Goal: Find specific page/section: Find specific page/section

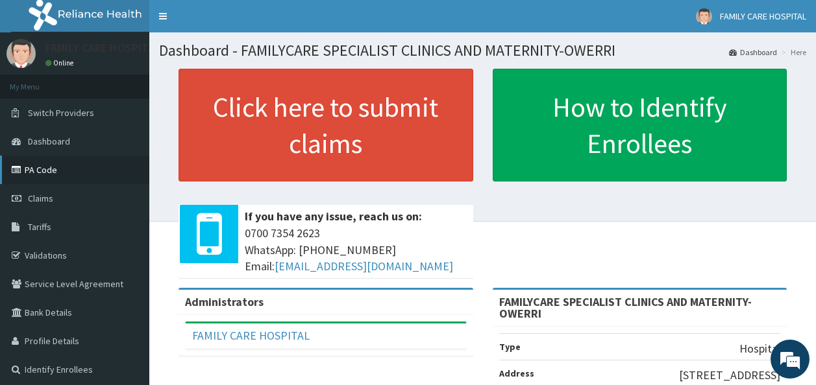
click at [39, 173] on link "PA Code" at bounding box center [74, 170] width 149 height 29
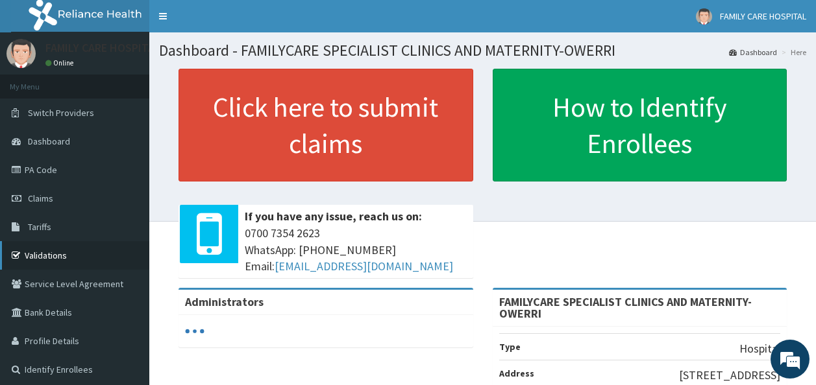
click at [45, 252] on link "Validations" at bounding box center [74, 255] width 149 height 29
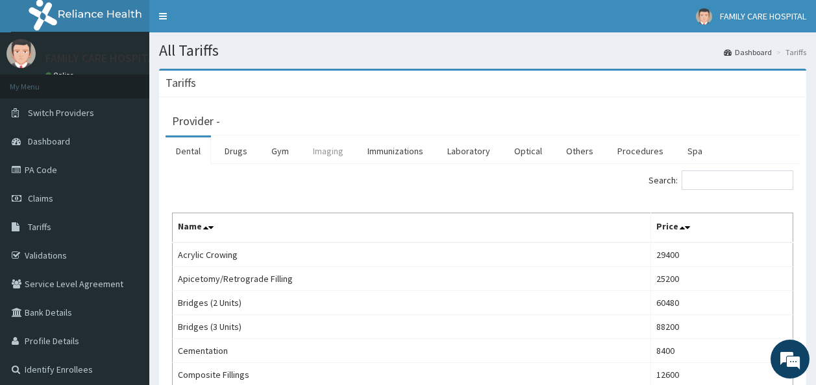
drag, startPoint x: 323, startPoint y: 148, endPoint x: 313, endPoint y: 150, distance: 9.9
click at [313, 150] on link "Imaging" at bounding box center [327, 151] width 51 height 27
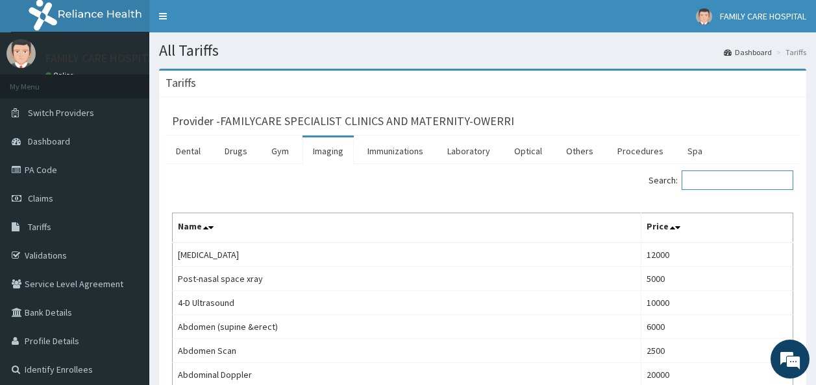
click at [726, 179] on input "Search:" at bounding box center [737, 180] width 112 height 19
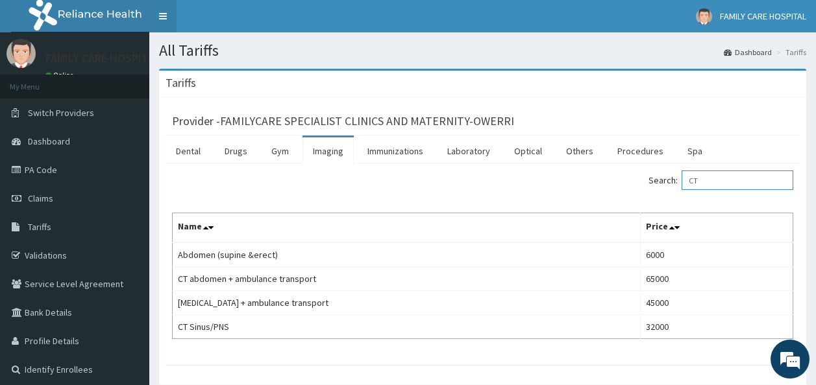
type input "CT"
drag, startPoint x: 458, startPoint y: 150, endPoint x: 563, endPoint y: 106, distance: 114.0
click at [563, 106] on div "Provider - FAMILYCARE SPECIALIST CLINICS AND MATERNITY-OWERRI" at bounding box center [482, 120] width 634 height 32
click at [480, 148] on link "Laboratory" at bounding box center [469, 151] width 64 height 27
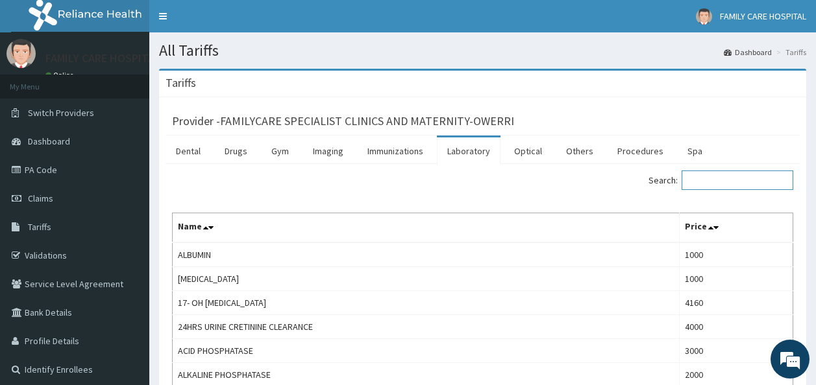
click at [713, 181] on input "Search:" at bounding box center [737, 180] width 112 height 19
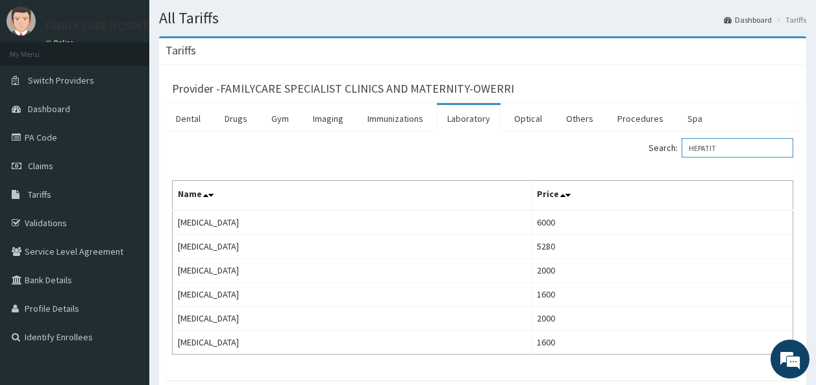
scroll to position [42, 0]
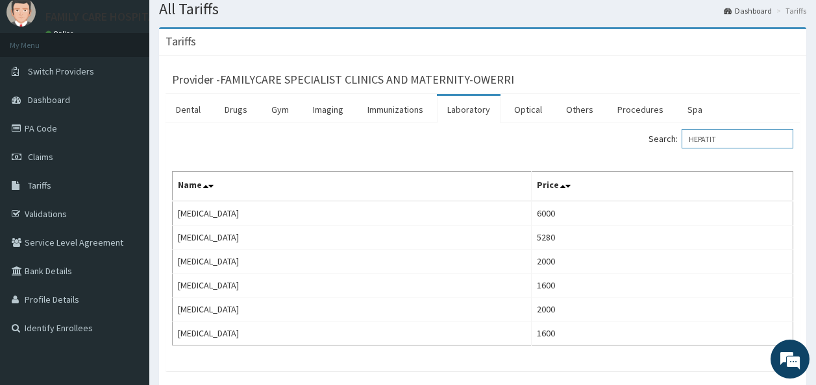
type input "HEPATIT"
click at [326, 106] on link "Imaging" at bounding box center [327, 109] width 51 height 27
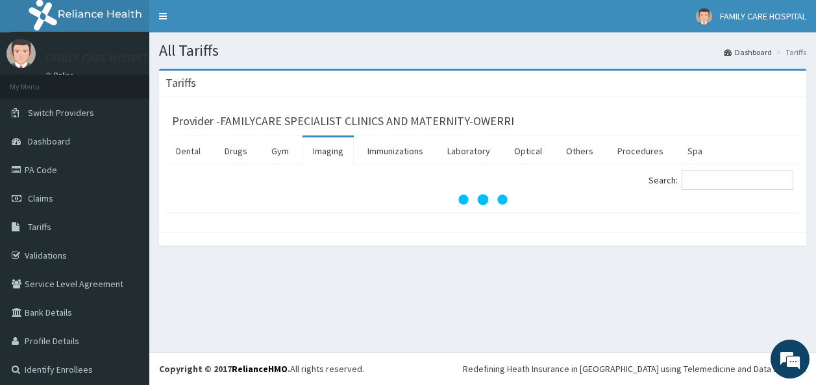
scroll to position [0, 0]
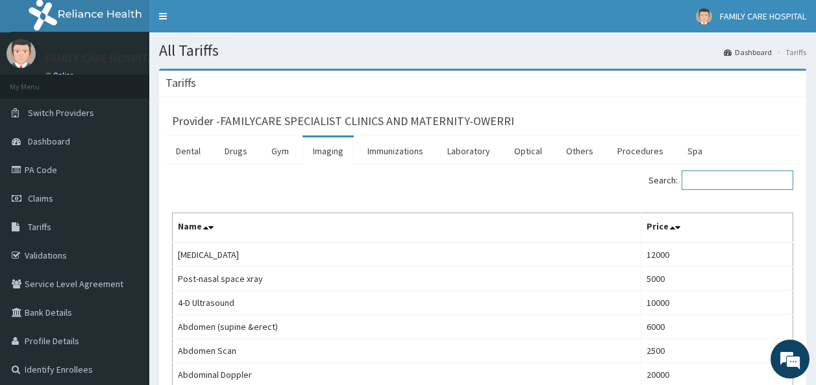
click at [715, 180] on input "Search:" at bounding box center [737, 180] width 112 height 19
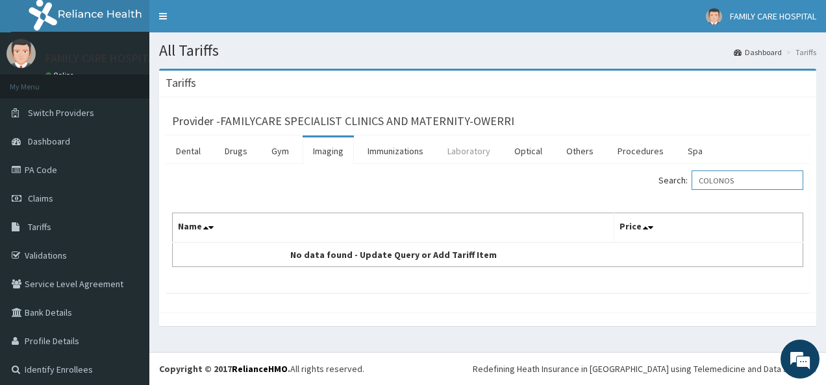
type input "COLONOS"
click at [478, 149] on link "Laboratory" at bounding box center [469, 151] width 64 height 27
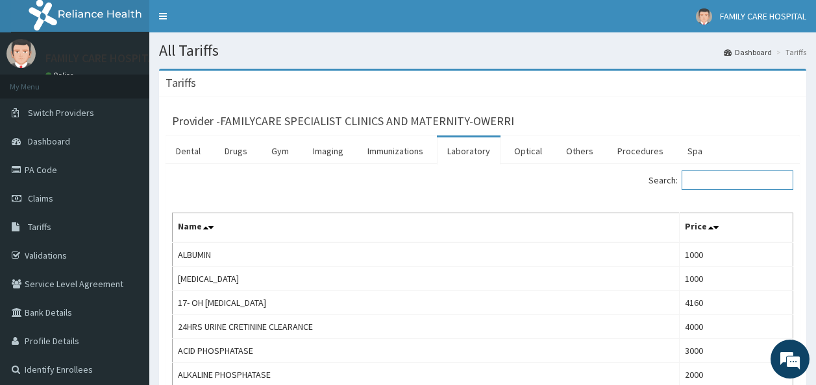
click at [757, 182] on input "Search:" at bounding box center [737, 180] width 112 height 19
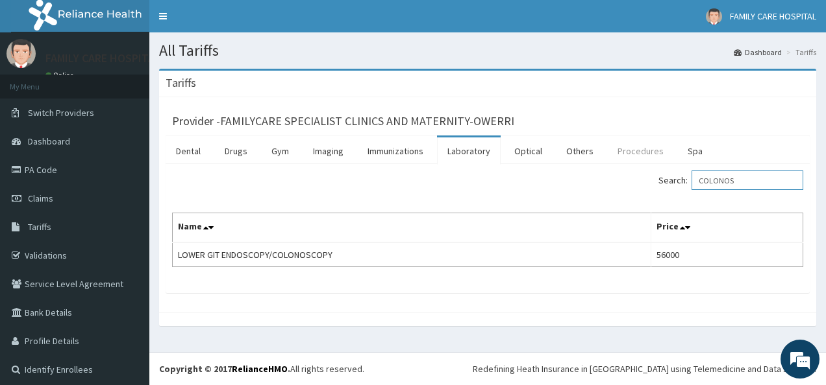
type input "COLONOS"
click at [639, 150] on link "Procedures" at bounding box center [640, 151] width 67 height 27
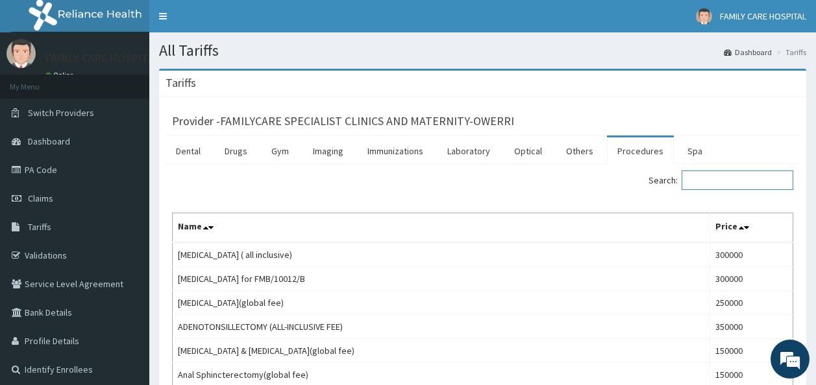
click at [720, 183] on input "Search:" at bounding box center [737, 180] width 112 height 19
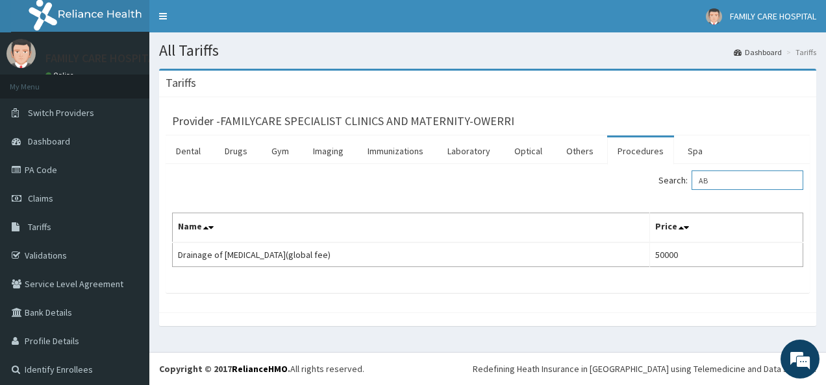
type input "A"
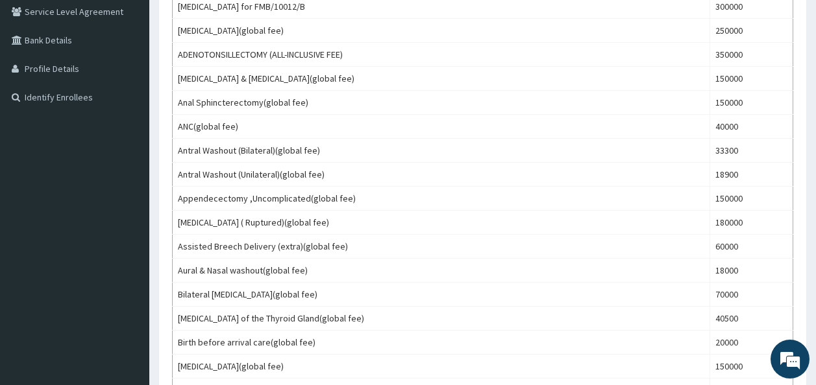
scroll to position [278, 0]
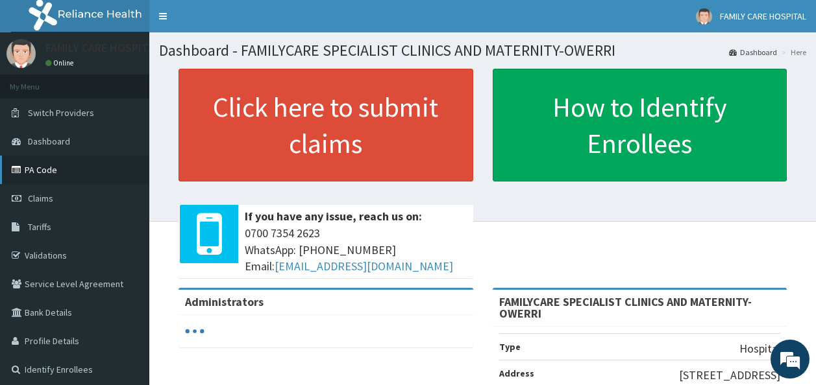
click at [45, 169] on link "PA Code" at bounding box center [74, 170] width 149 height 29
